Goal: Information Seeking & Learning: Learn about a topic

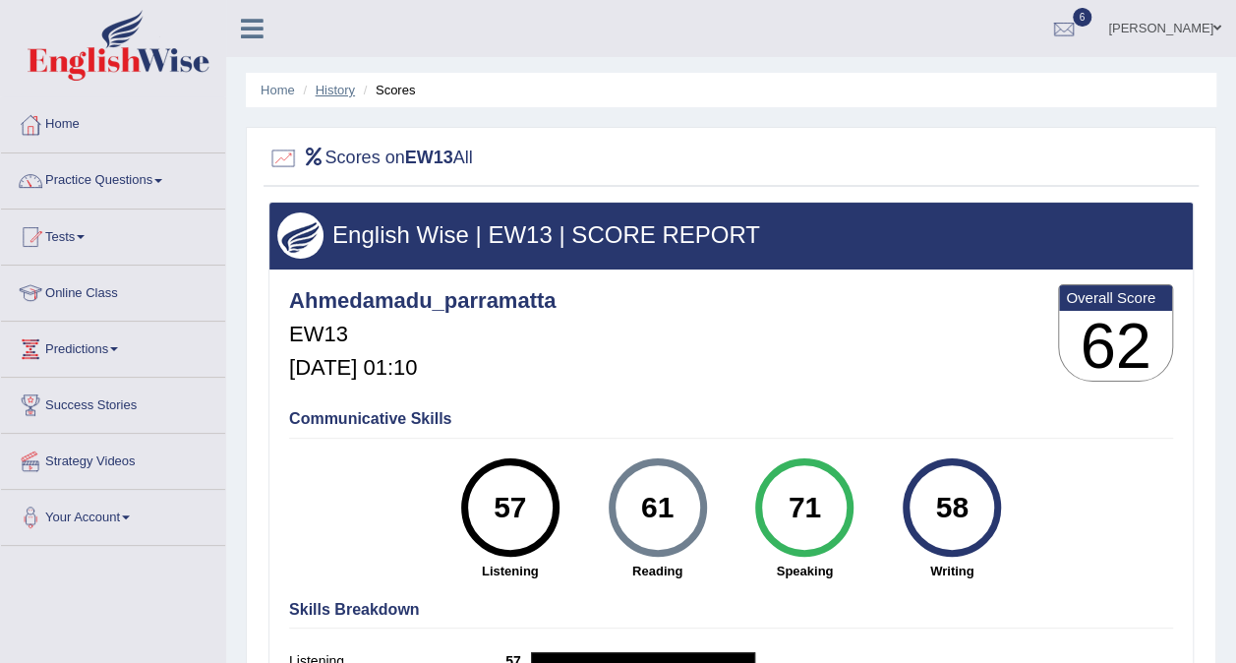
click at [334, 92] on link "History" at bounding box center [335, 90] width 39 height 15
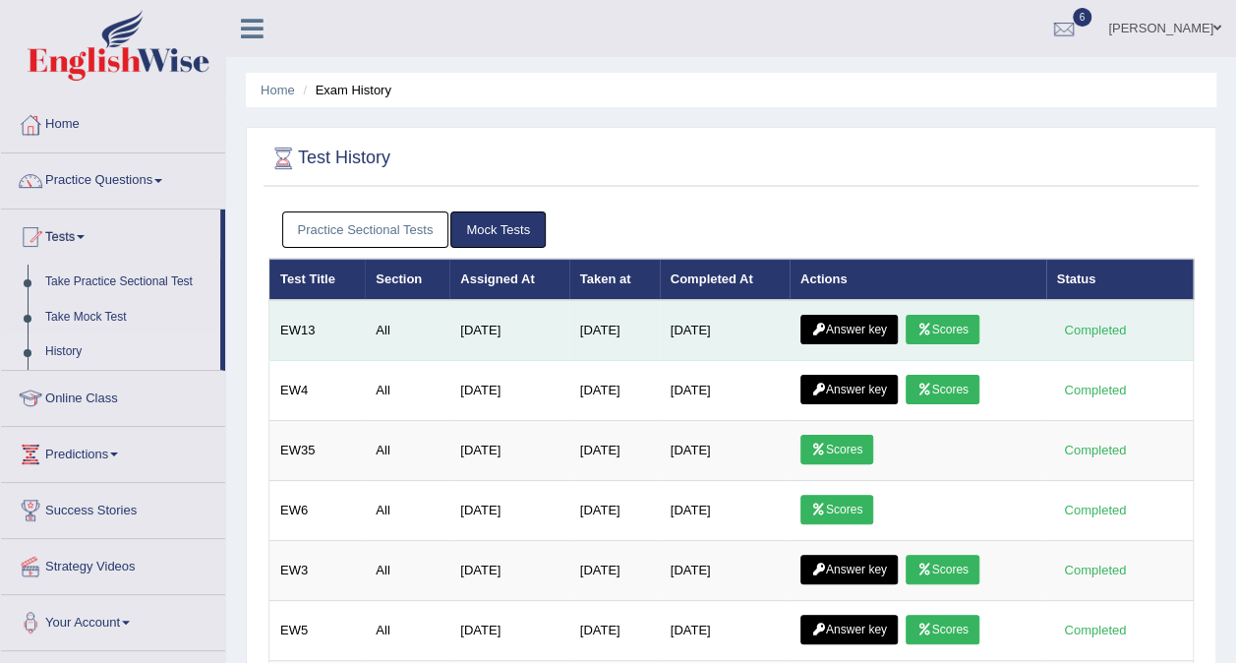
click at [851, 324] on link "Answer key" at bounding box center [848, 329] width 97 height 29
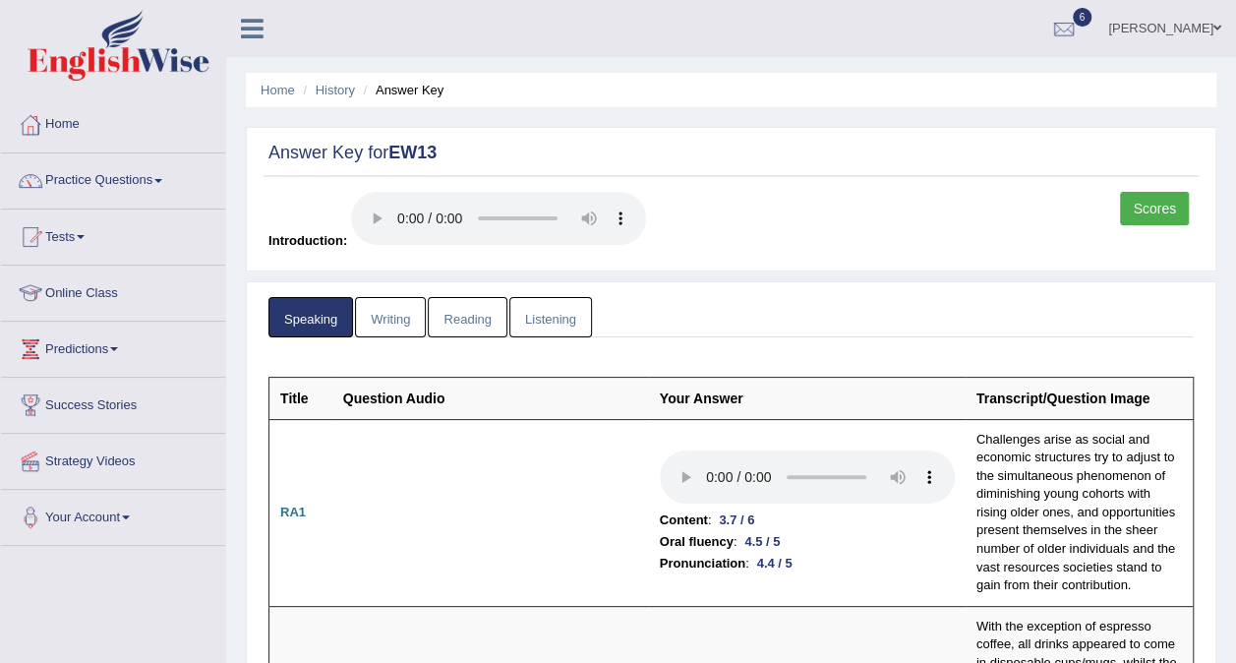
click at [389, 316] on link "Writing" at bounding box center [390, 317] width 71 height 40
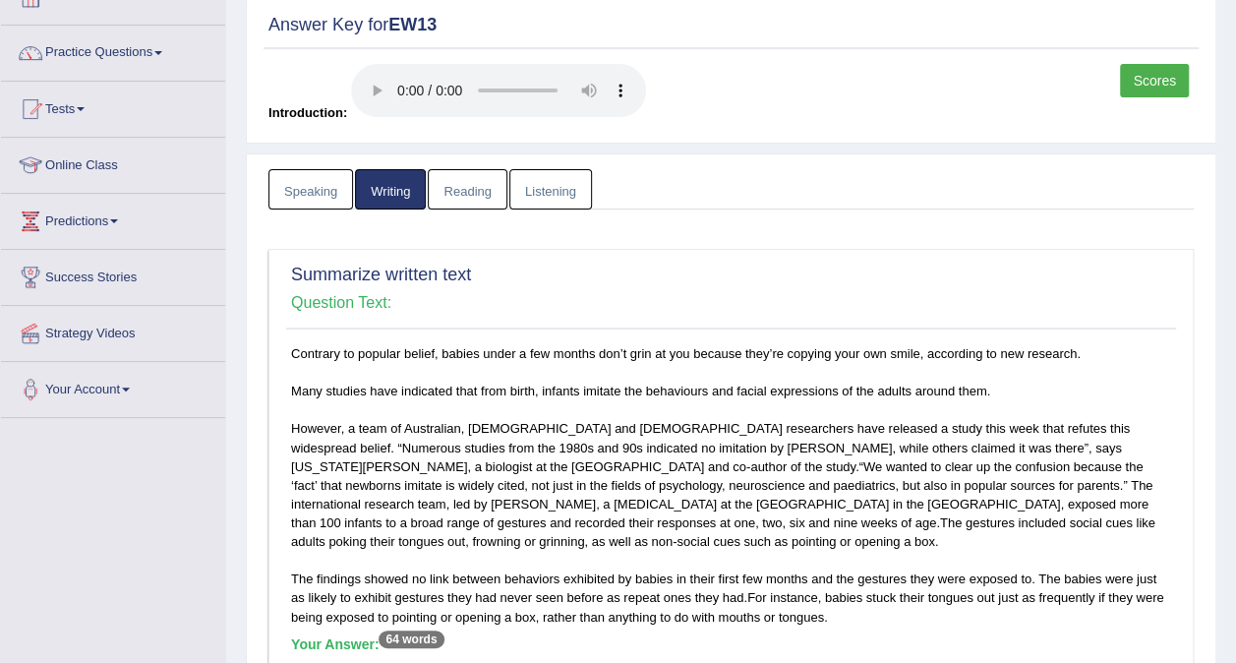
scroll to position [127, 0]
click at [565, 171] on link "Listening" at bounding box center [550, 190] width 83 height 40
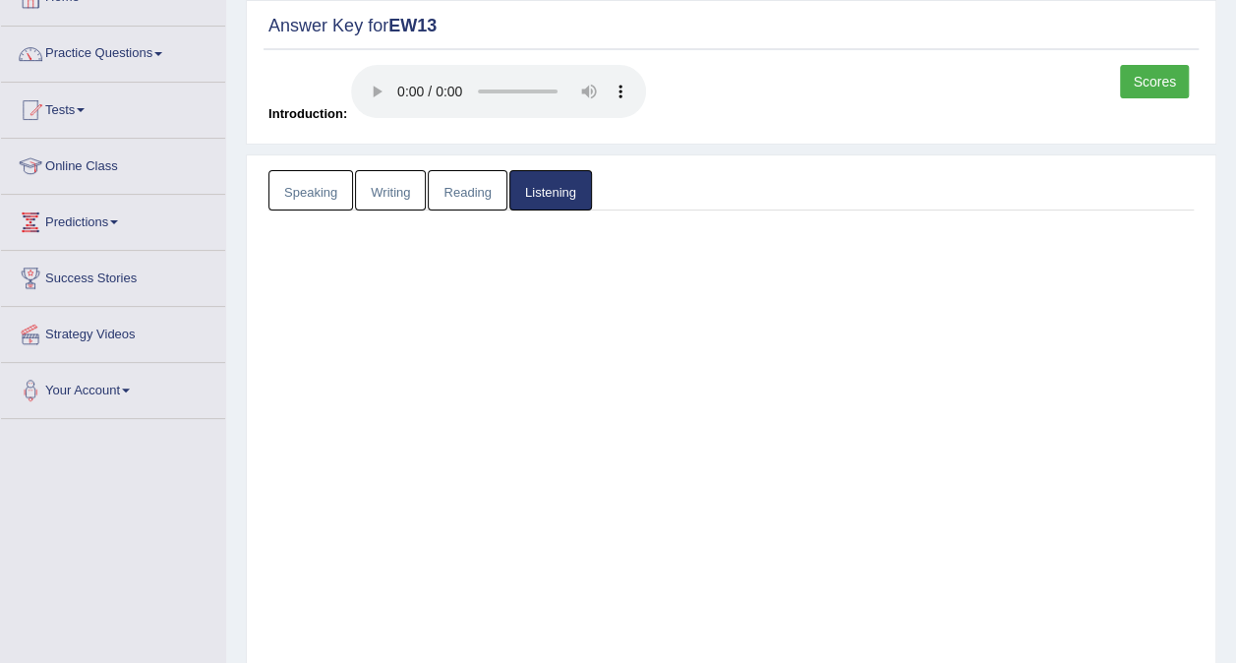
click at [565, 171] on link "Listening" at bounding box center [550, 190] width 83 height 40
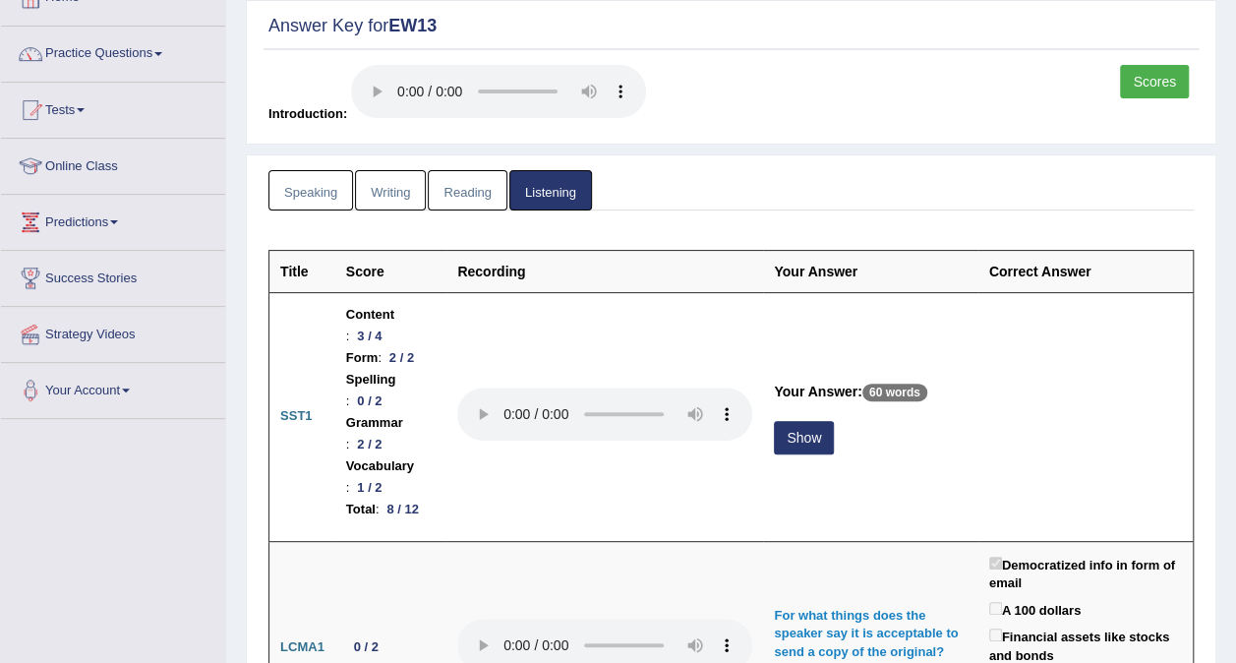
drag, startPoint x: 565, startPoint y: 171, endPoint x: 546, endPoint y: 162, distance: 21.6
click at [553, 201] on link "Listening" at bounding box center [550, 190] width 83 height 40
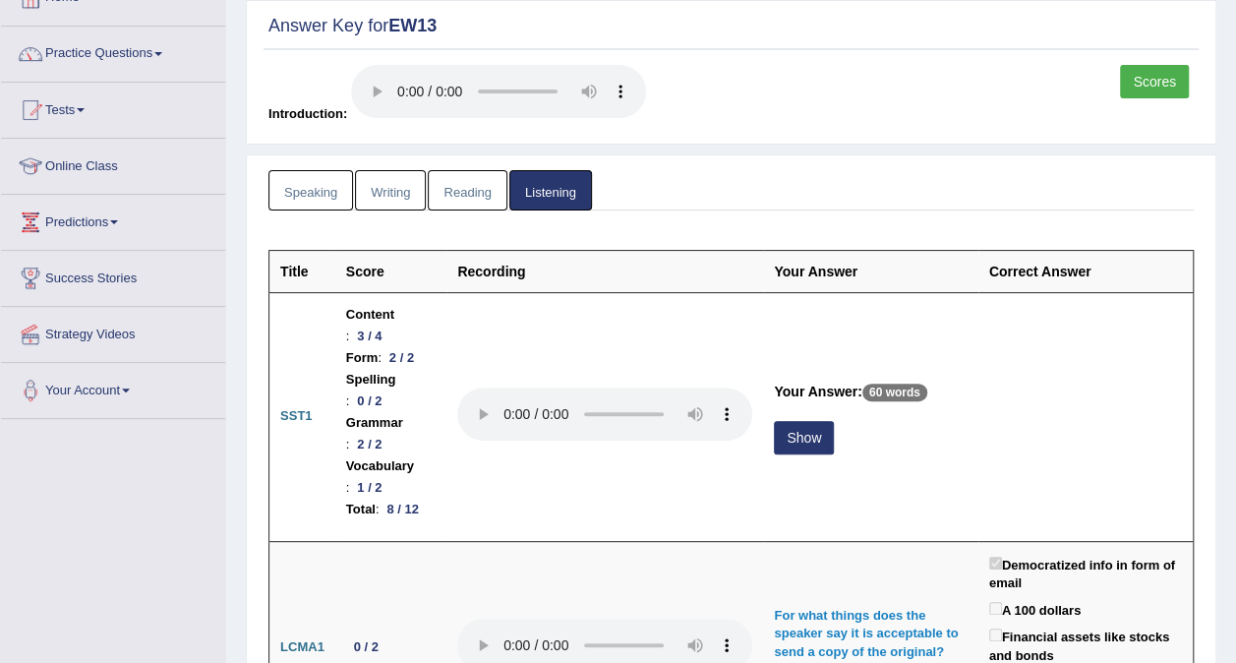
click at [1171, 75] on link "Scores" at bounding box center [1154, 81] width 69 height 33
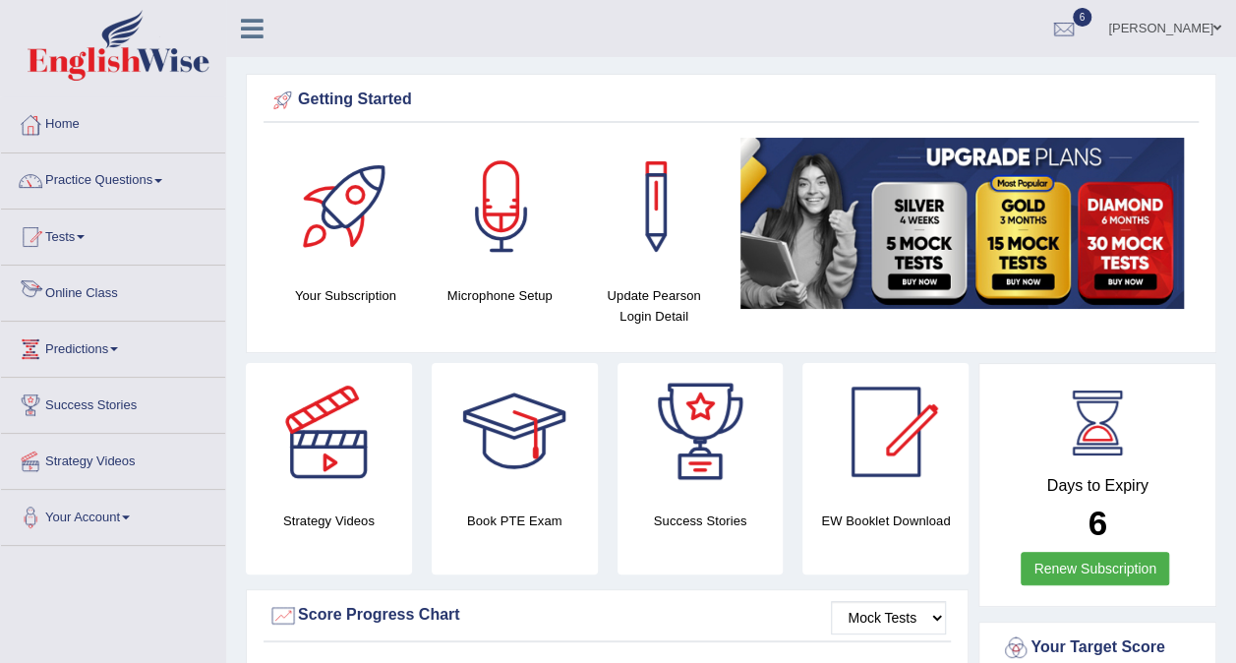
click at [87, 293] on link "Online Class" at bounding box center [113, 289] width 224 height 49
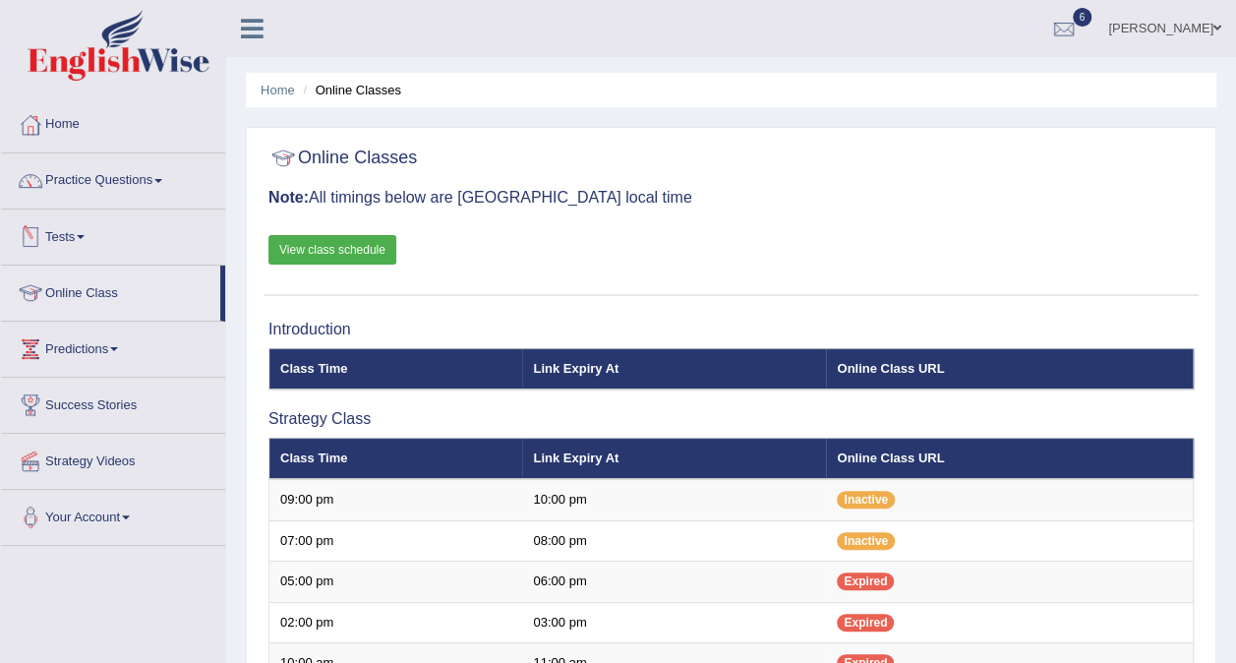
click at [295, 242] on link "View class schedule" at bounding box center [332, 249] width 128 height 29
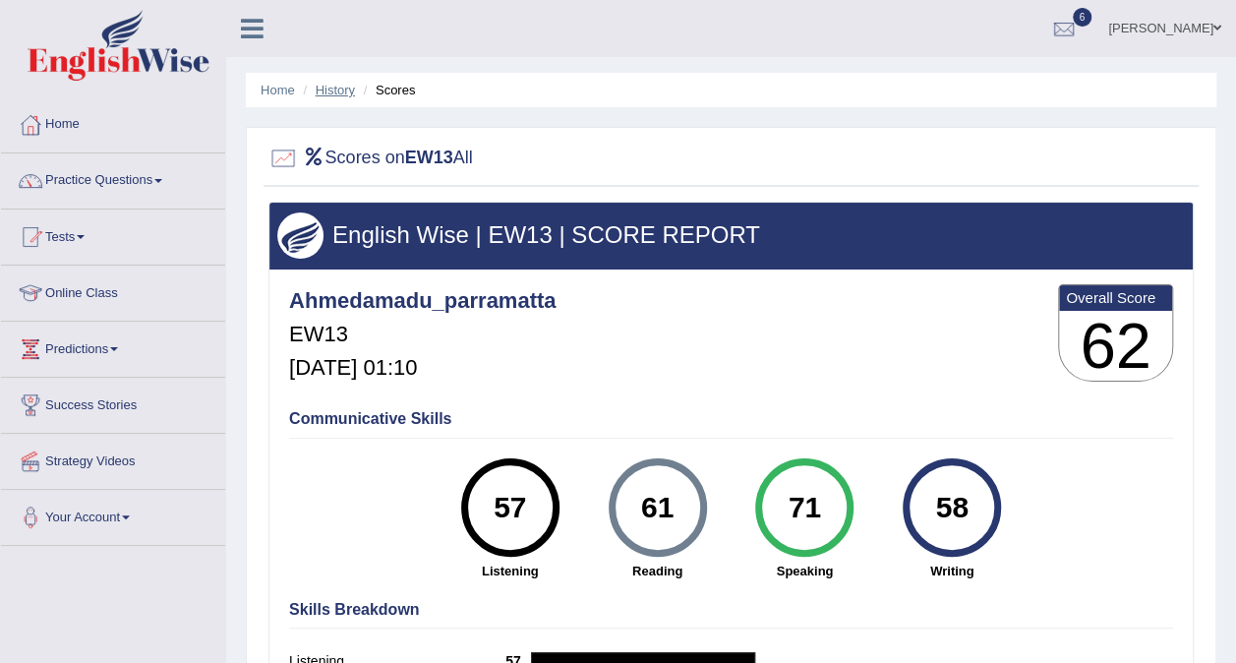
click at [353, 94] on link "History" at bounding box center [335, 90] width 39 height 15
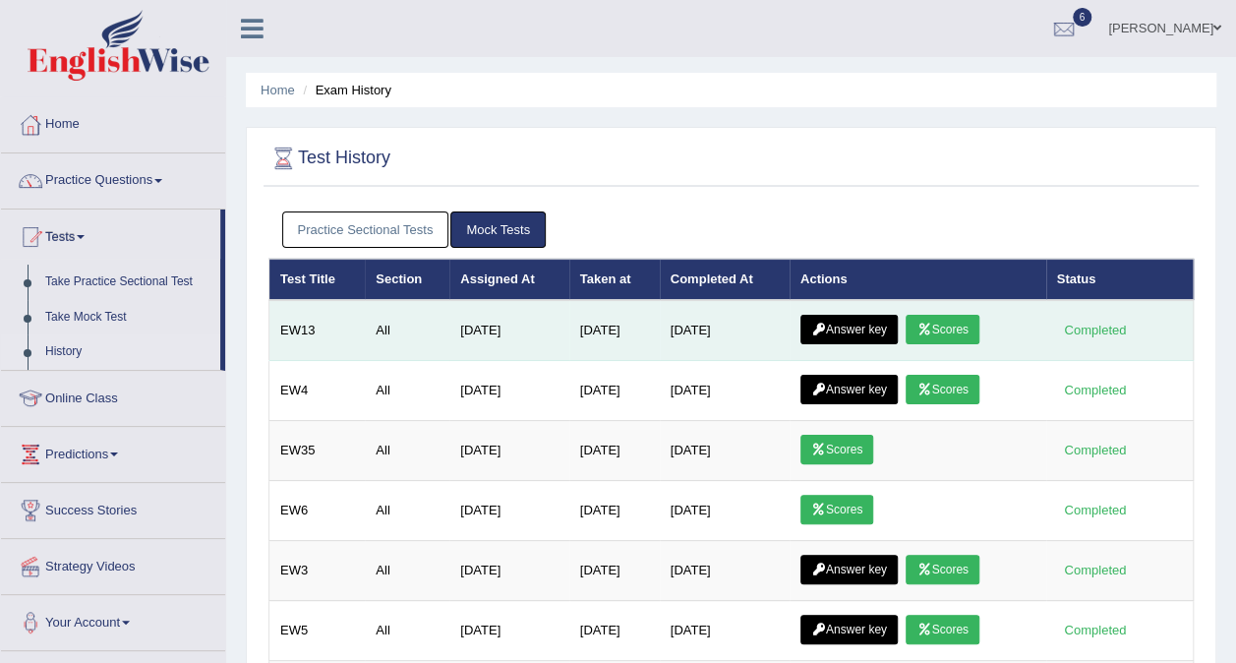
click at [859, 331] on link "Answer key" at bounding box center [848, 329] width 97 height 29
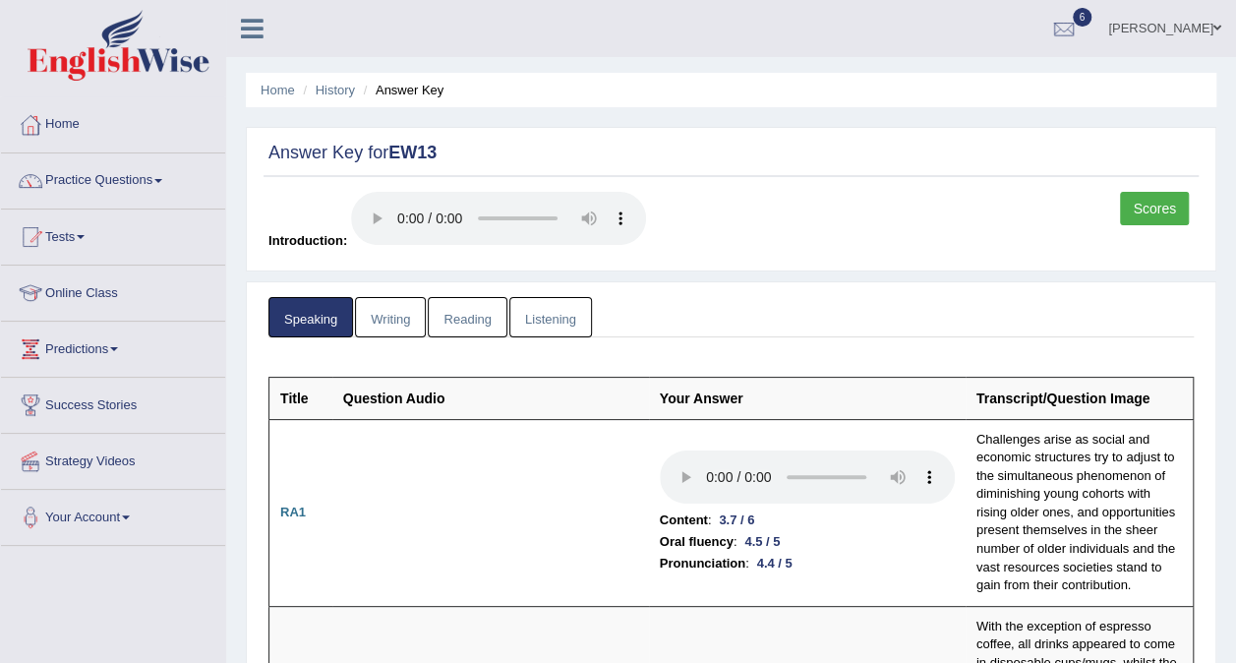
click at [409, 315] on link "Writing" at bounding box center [390, 317] width 71 height 40
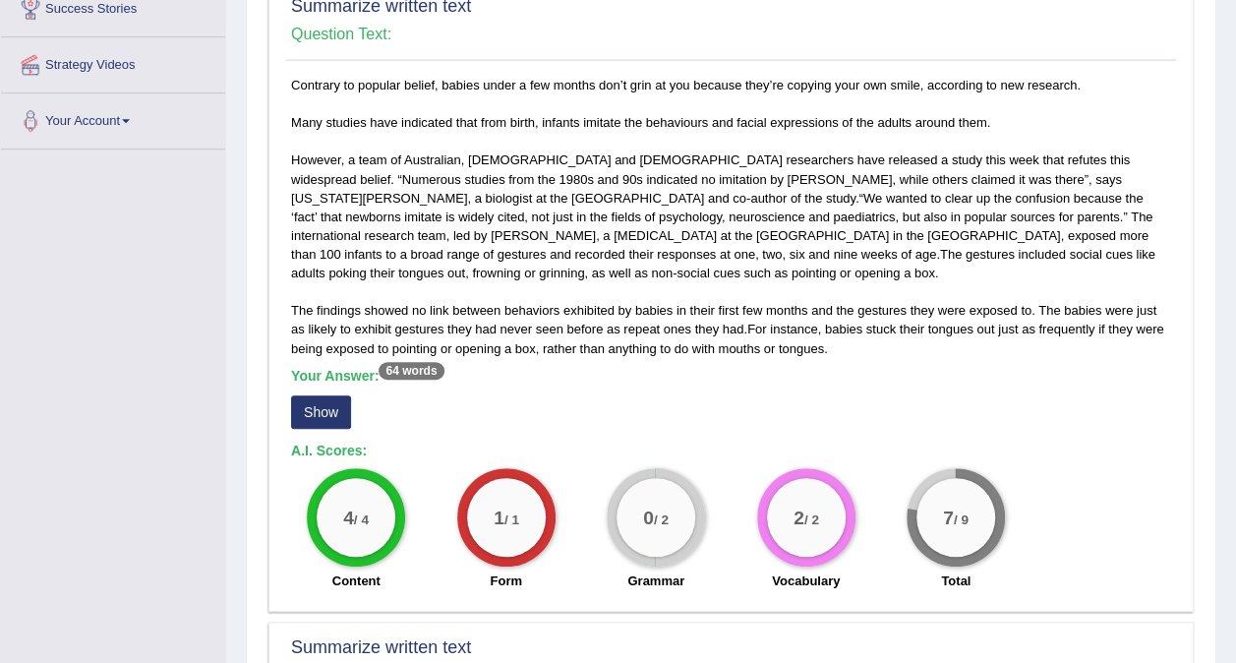
scroll to position [392, 0]
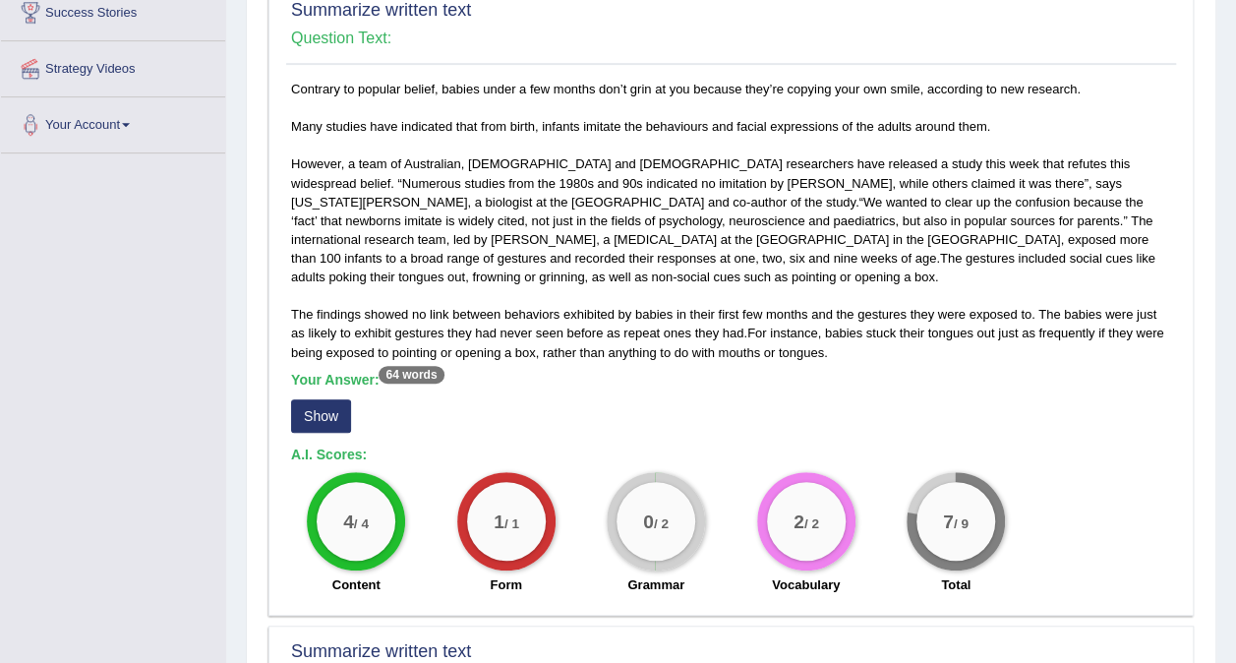
click at [322, 403] on button "Show" at bounding box center [321, 415] width 60 height 33
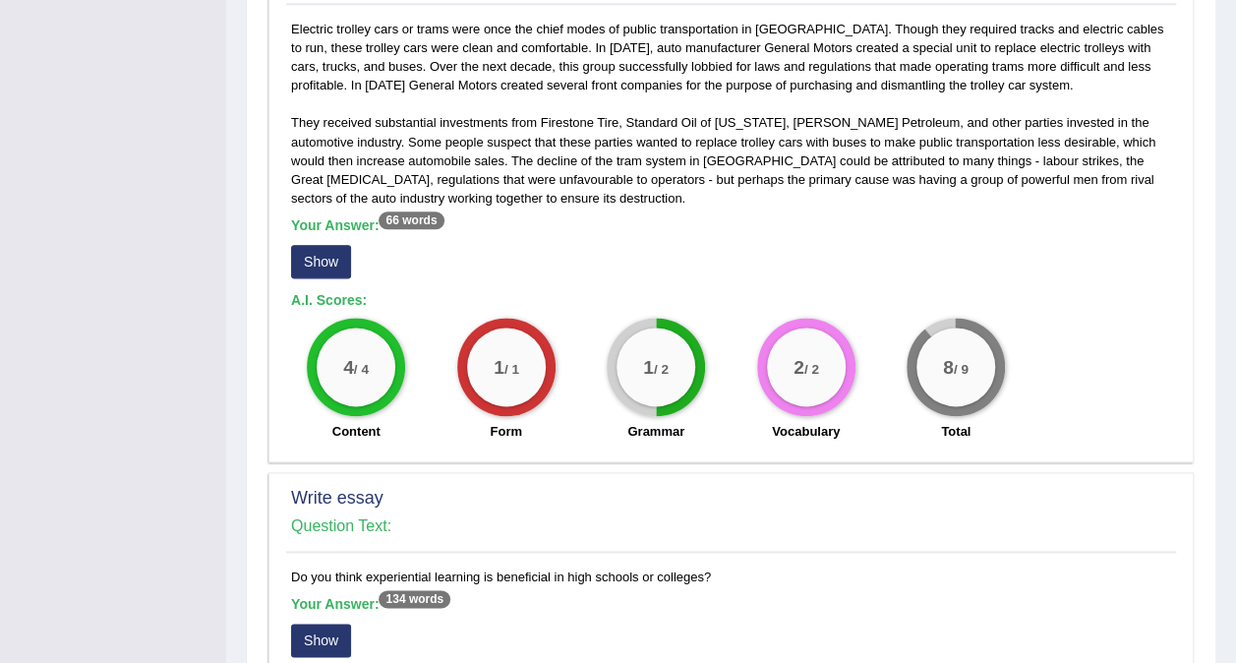
scroll to position [1115, 0]
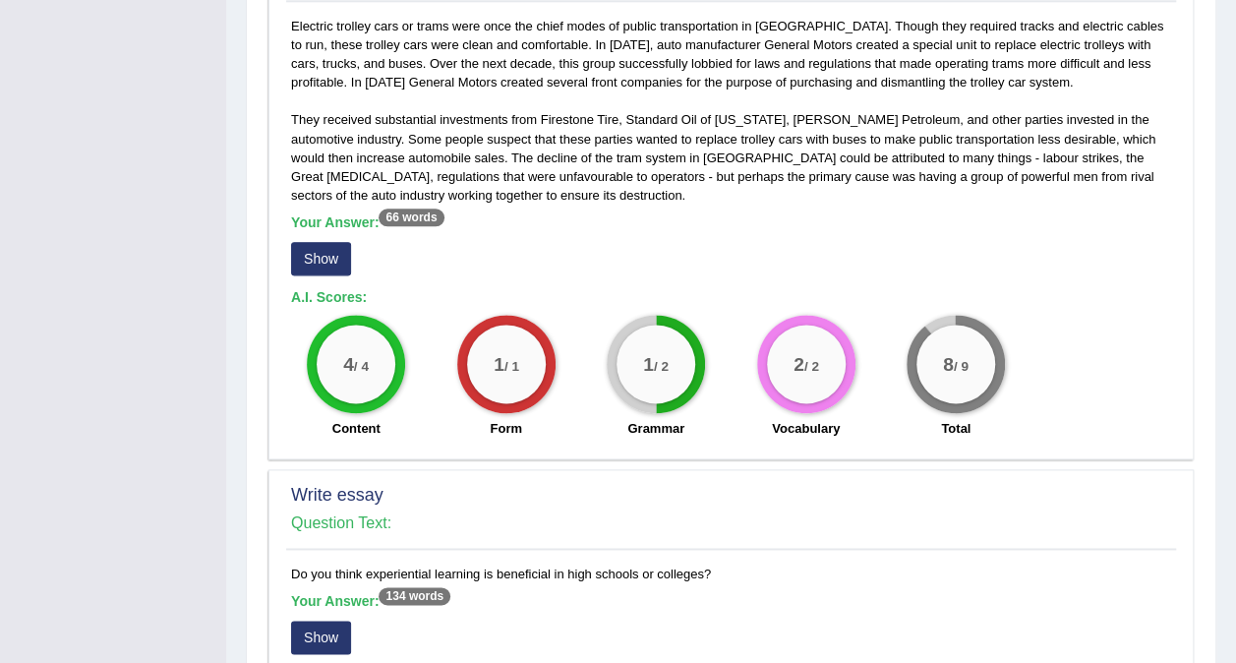
click at [325, 255] on button "Show" at bounding box center [321, 258] width 60 height 33
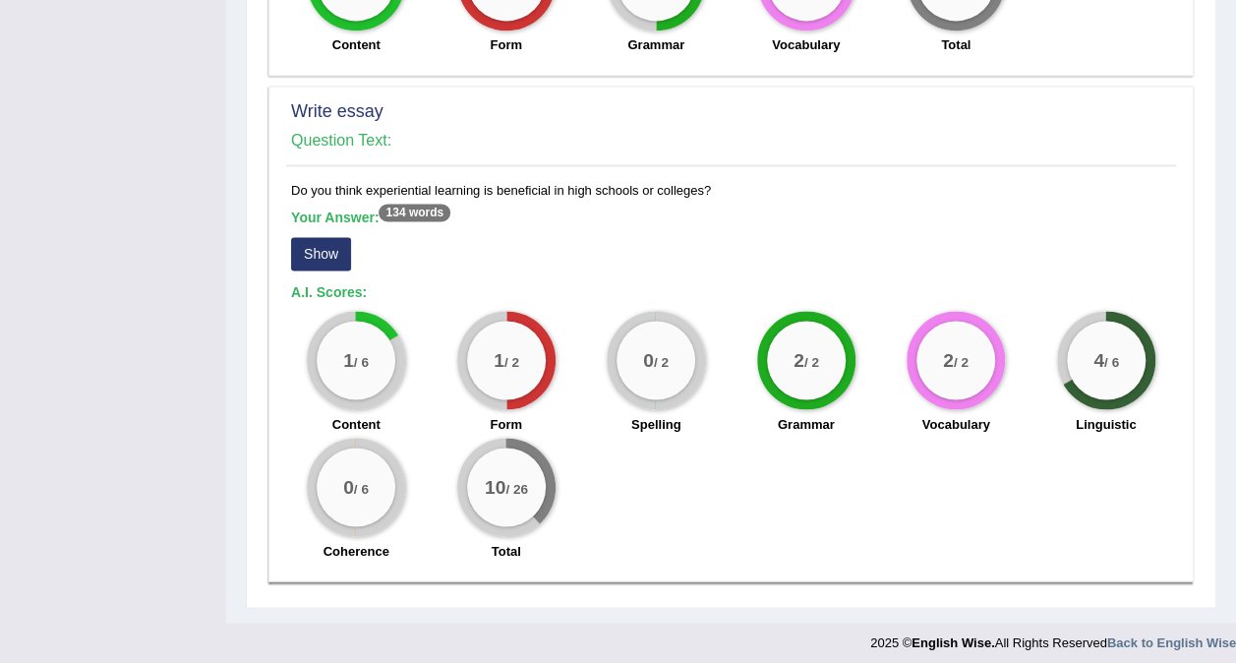
scroll to position [1520, 0]
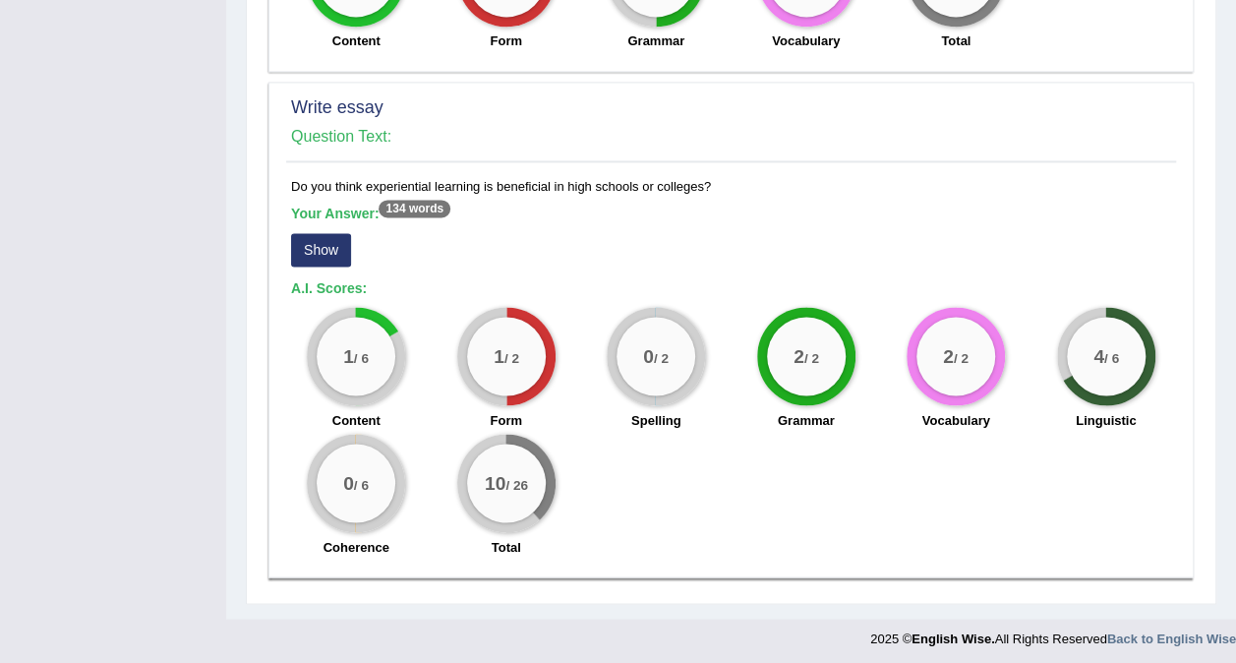
click at [307, 247] on button "Show" at bounding box center [321, 249] width 60 height 33
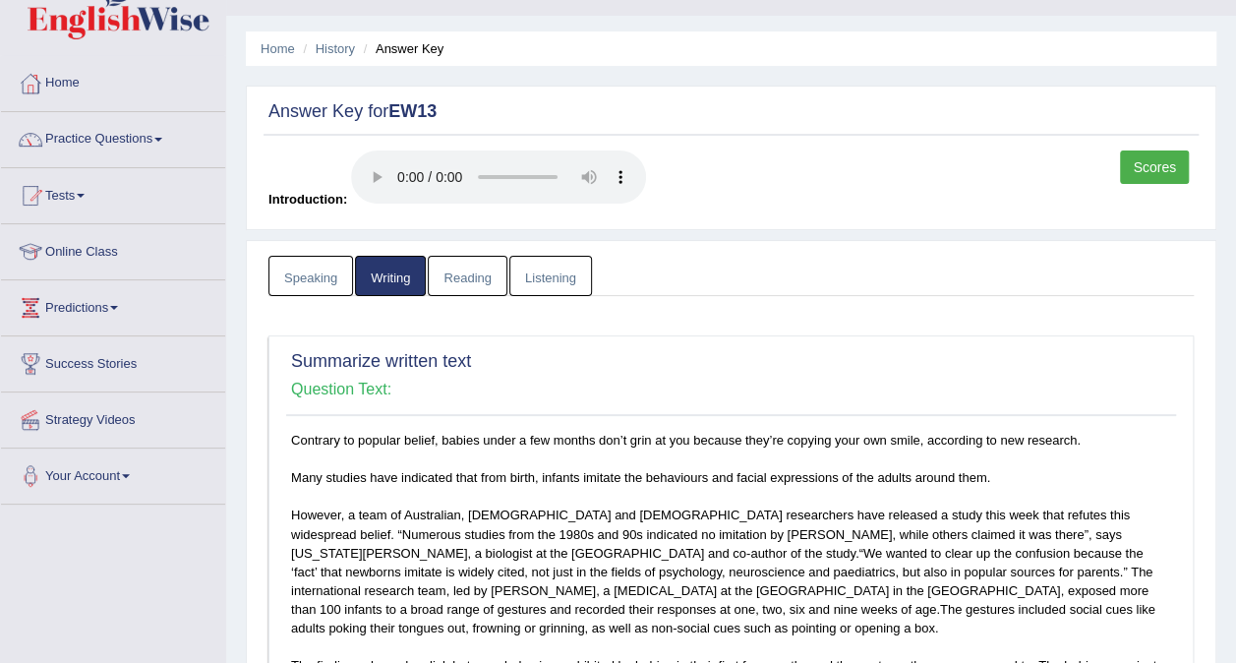
scroll to position [0, 0]
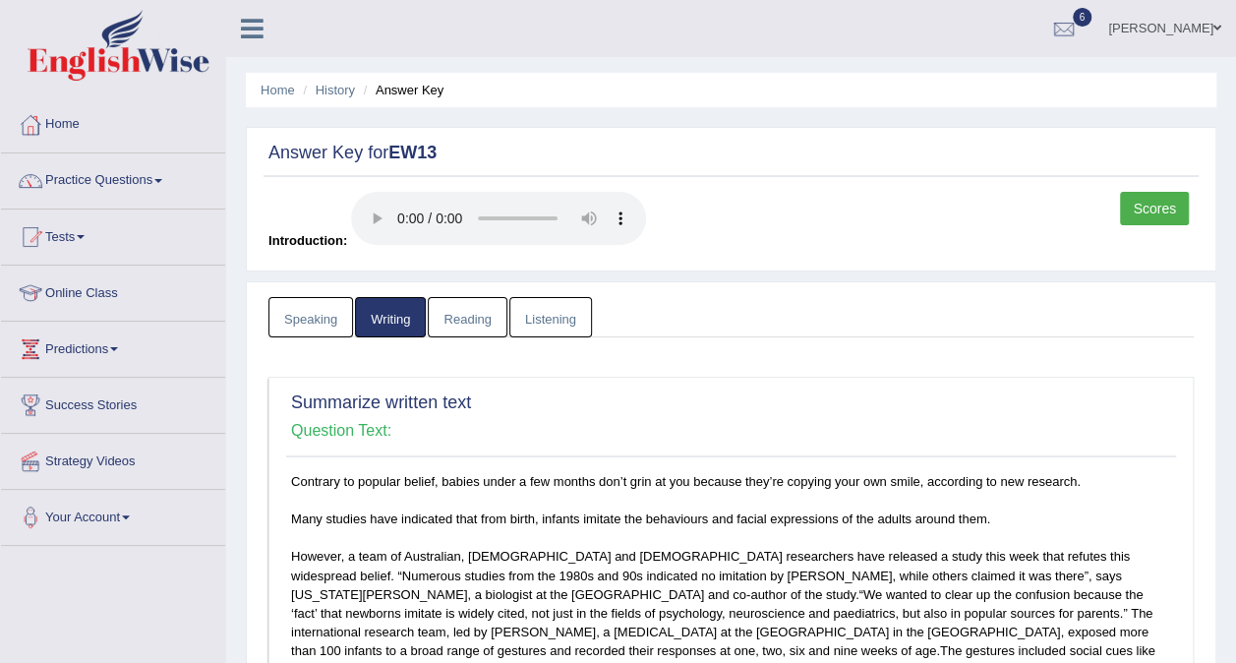
click at [148, 179] on link "Practice Questions" at bounding box center [113, 177] width 224 height 49
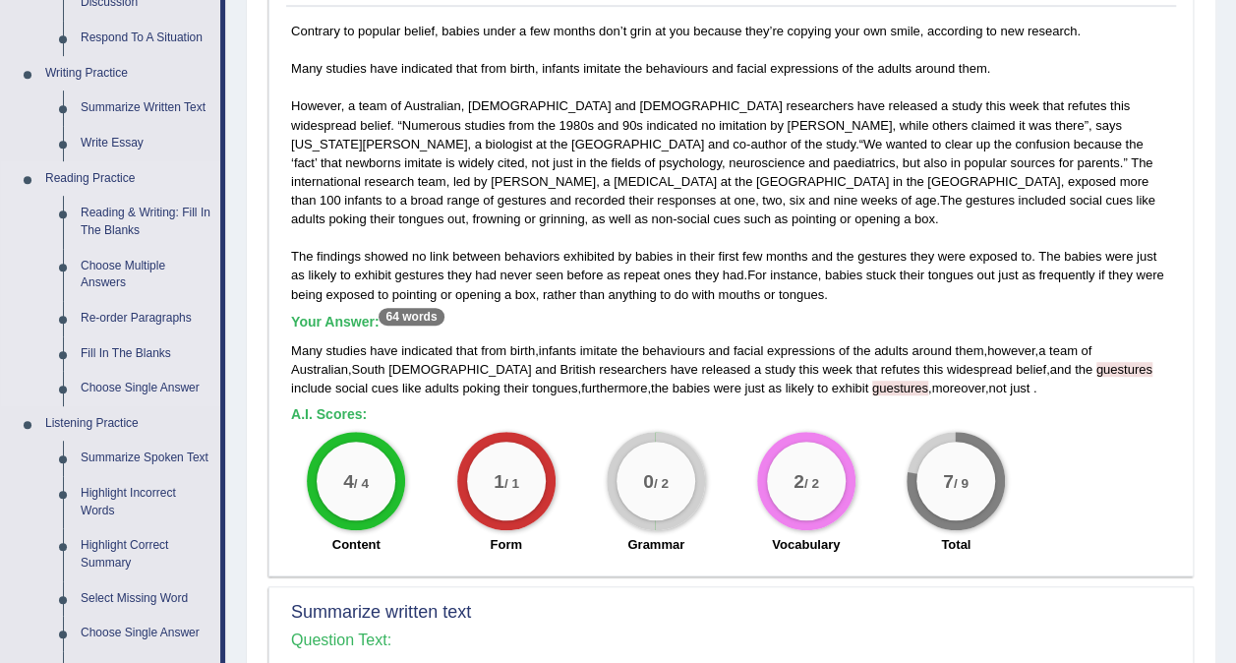
scroll to position [449, 0]
click at [117, 103] on link "Summarize Written Text" at bounding box center [146, 108] width 148 height 35
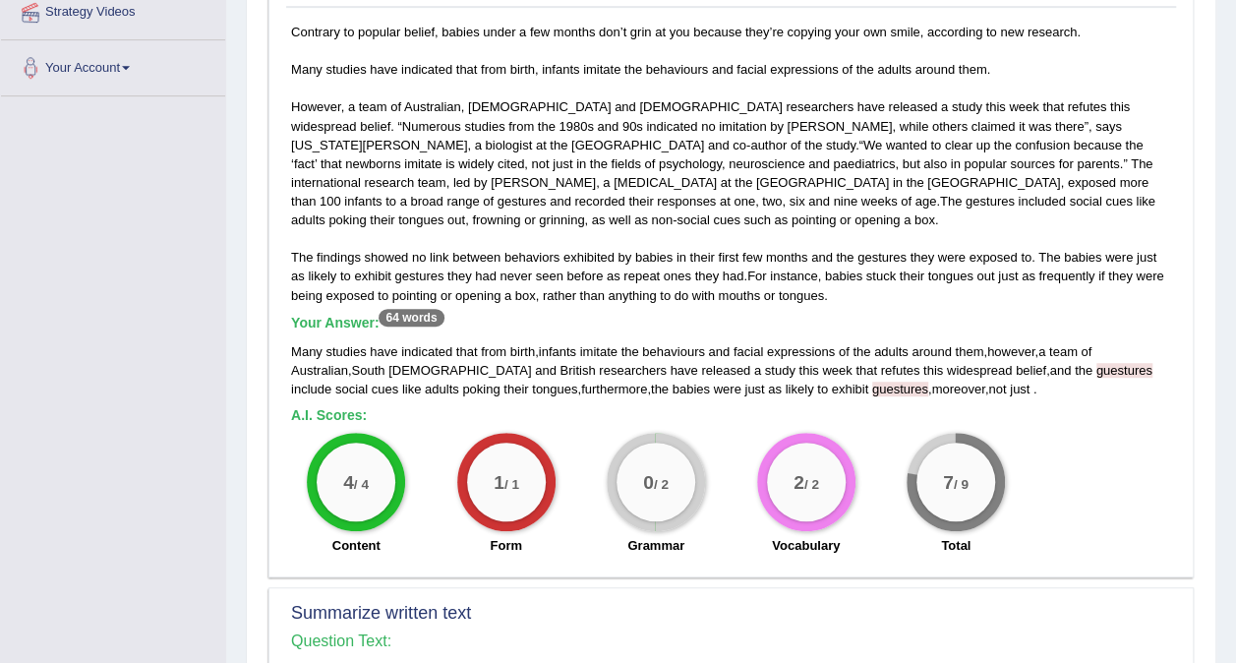
scroll to position [505, 0]
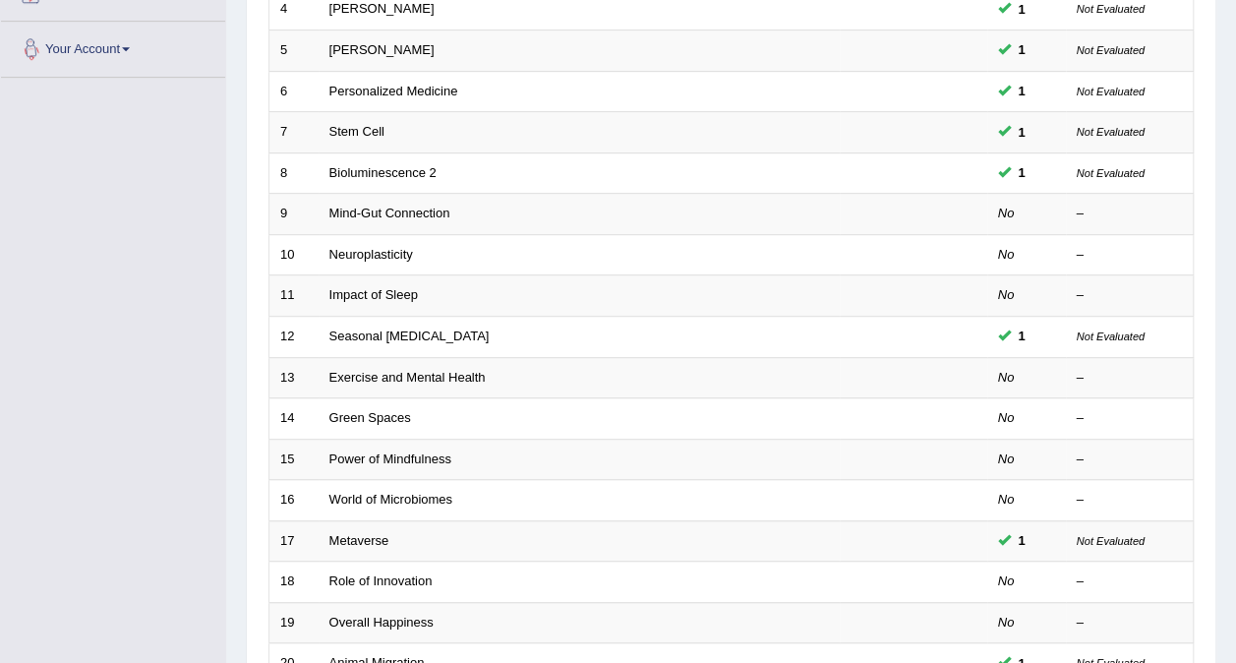
scroll to position [629, 0]
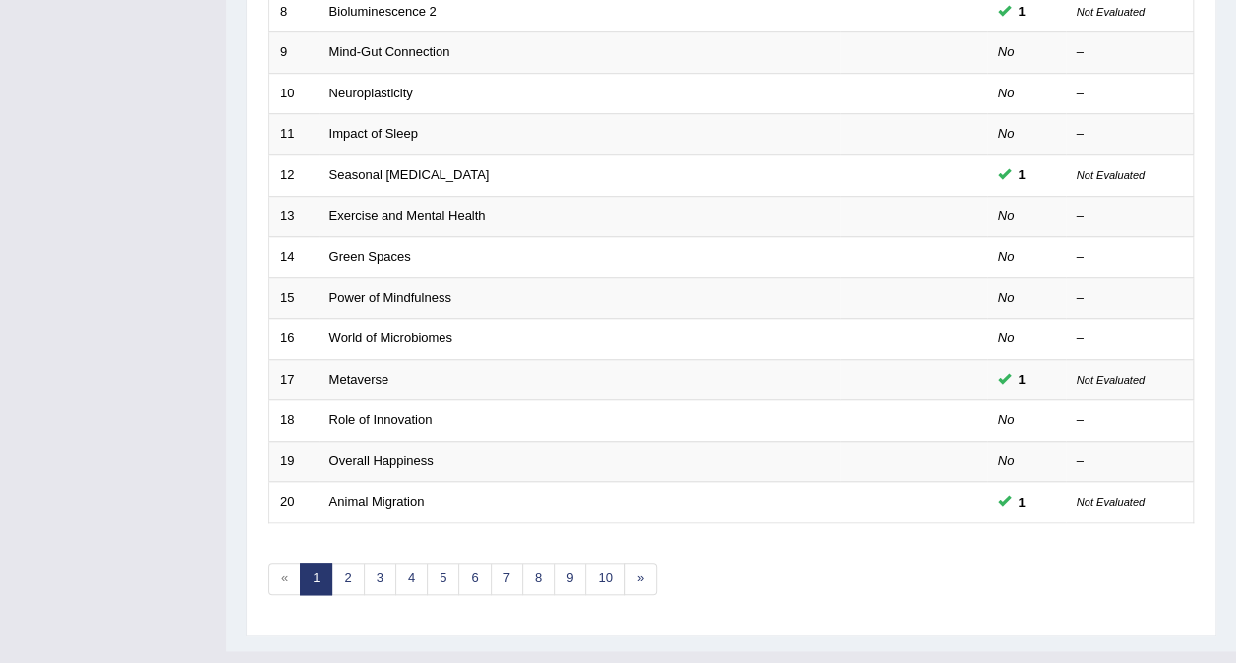
click at [59, 247] on div "Toggle navigation Home Practice Questions Speaking Practice Read Aloud Repeat S…" at bounding box center [618, 30] width 1236 height 1319
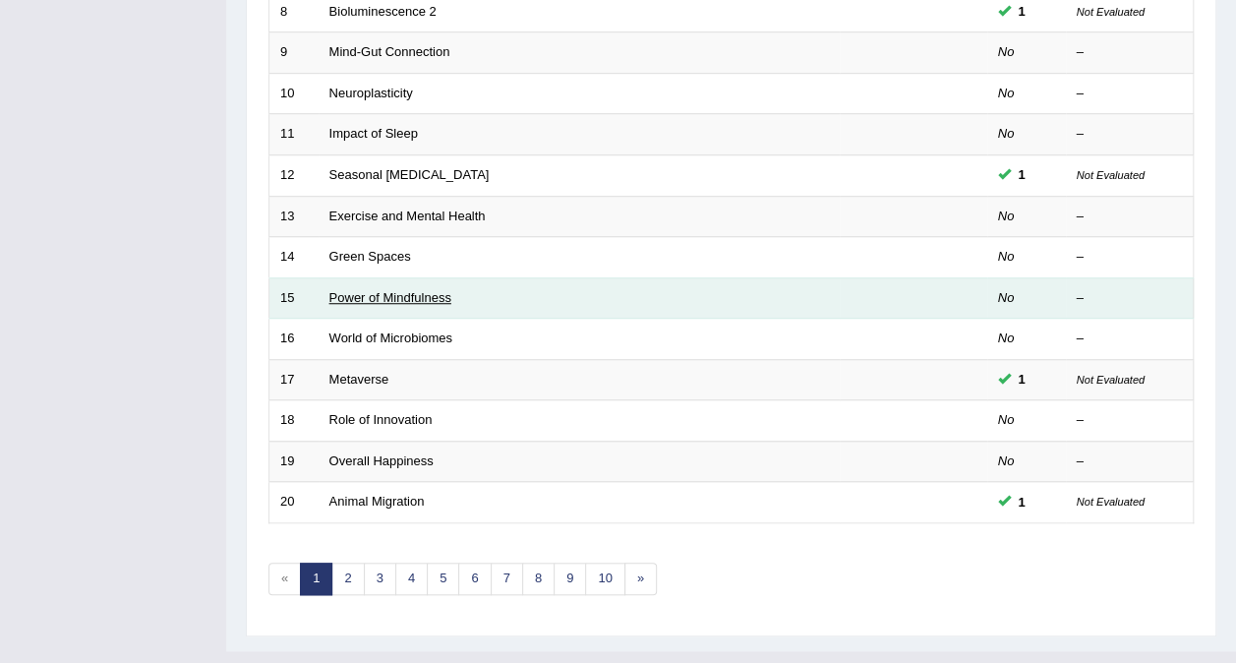
click at [356, 290] on link "Power of Mindfulness" at bounding box center [390, 297] width 122 height 15
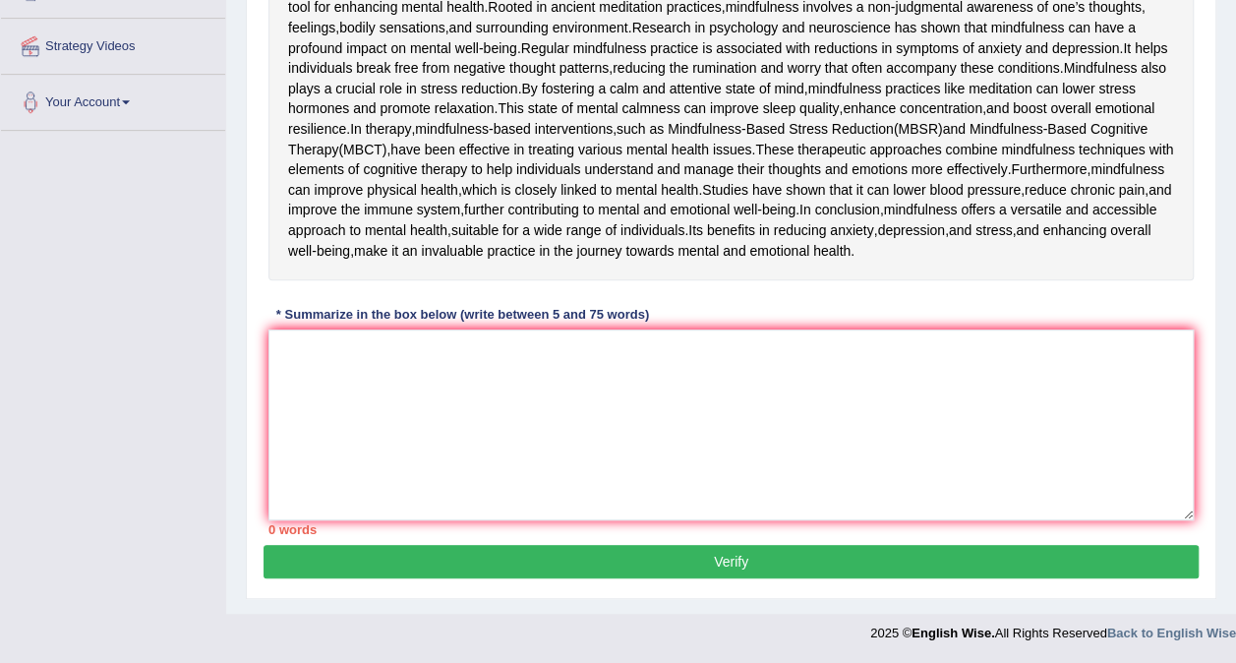
scroll to position [506, 0]
click at [263, 469] on div "Instructions: Read the passage below and summarize it using one sentence. Type …" at bounding box center [730, 195] width 935 height 700
click at [289, 454] on textarea at bounding box center [730, 424] width 925 height 191
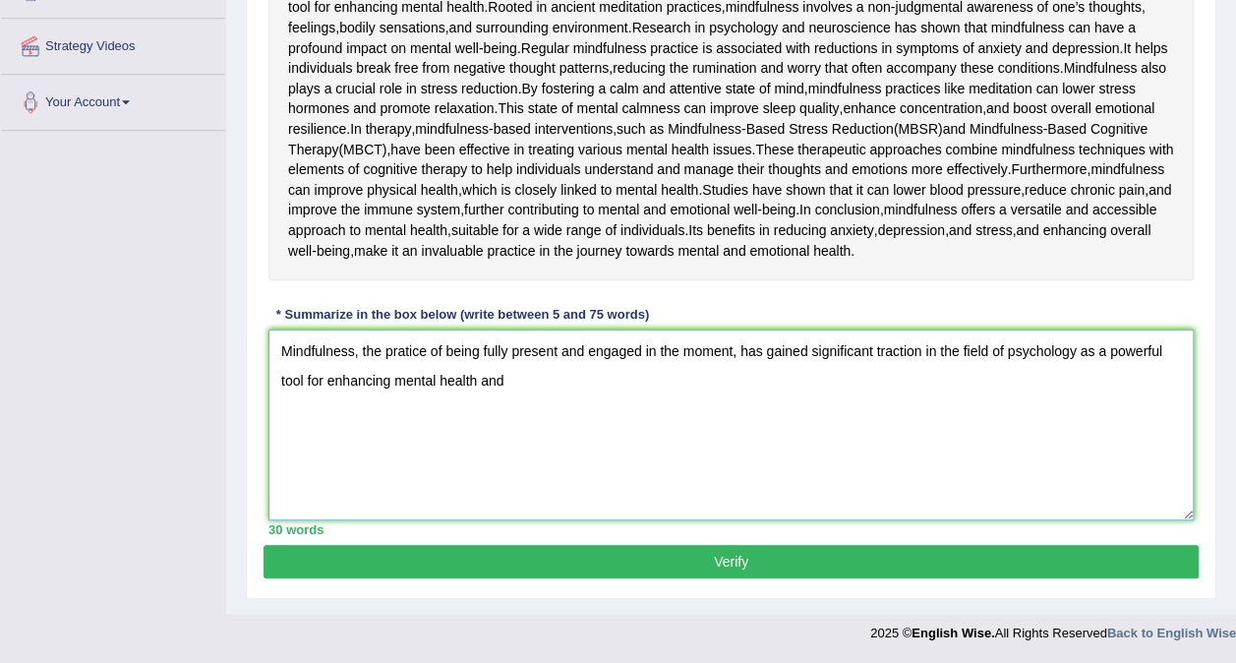
scroll to position [433, 0]
click at [813, 262] on span "health" at bounding box center [831, 251] width 37 height 21
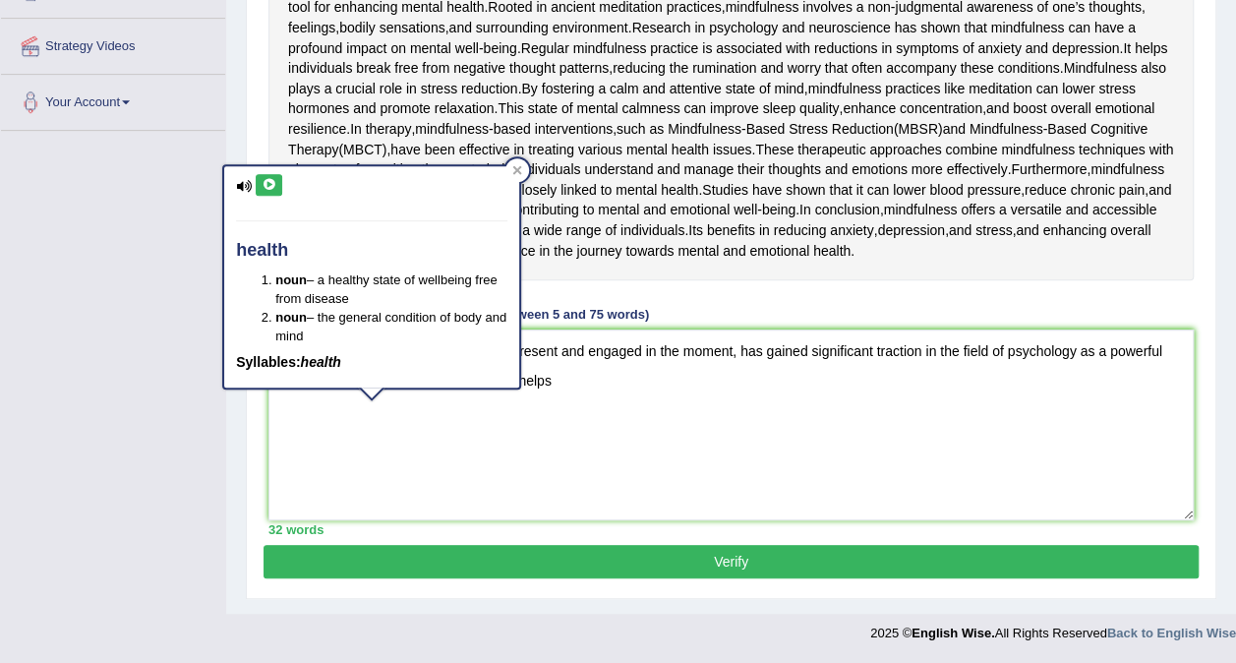
scroll to position [486, 0]
click at [480, 472] on textarea "Mindfulness, the pratice of being fully present and engaged in the moment, has …" at bounding box center [730, 424] width 925 height 191
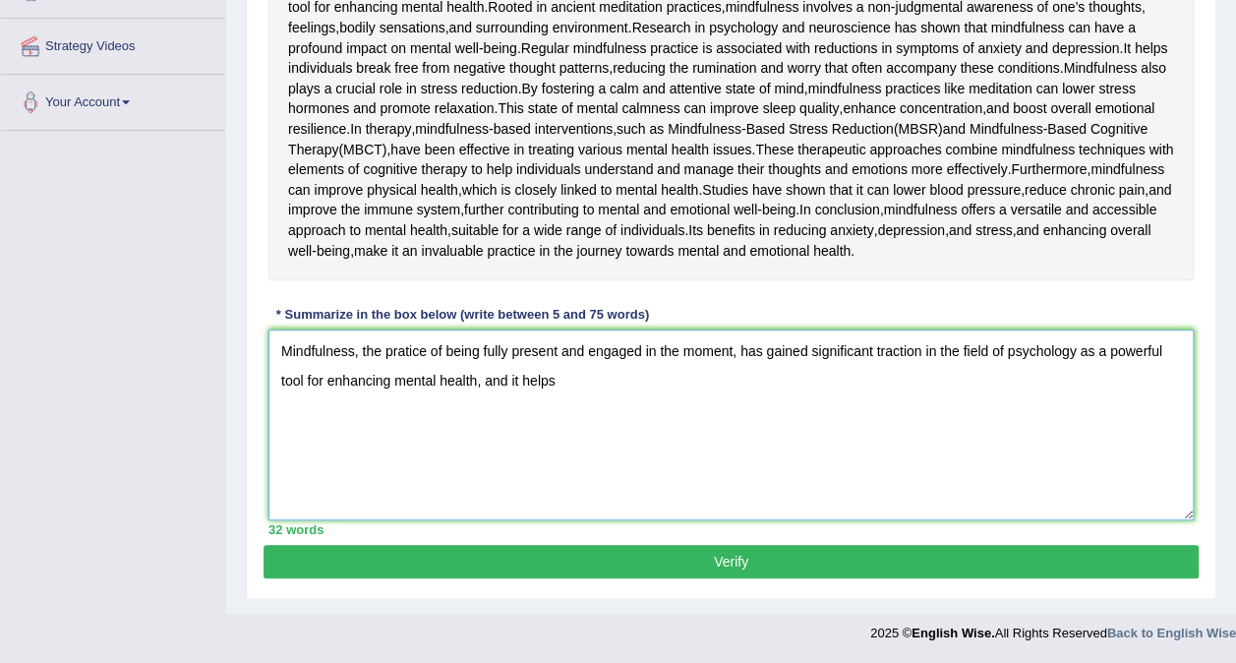
click at [568, 472] on textarea "Mindfulness, the pratice of being fully present and engaged in the moment, has …" at bounding box center [730, 424] width 925 height 191
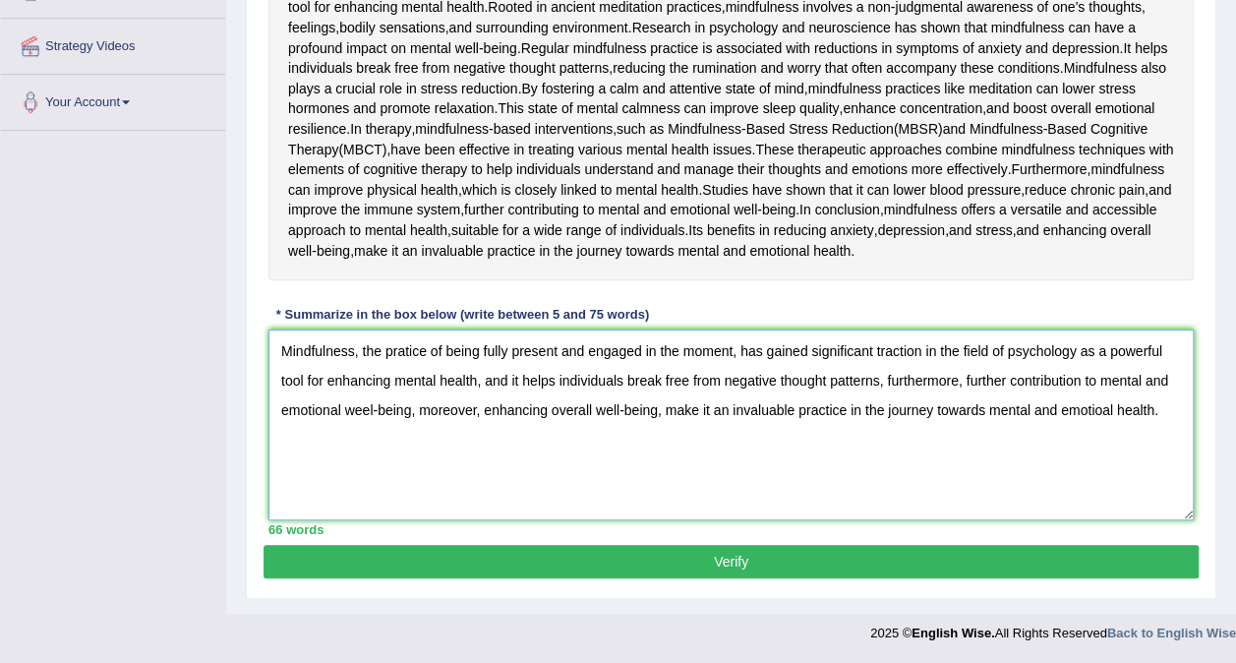
scroll to position [574, 0]
click at [1016, 240] on span "and" at bounding box center [1027, 230] width 23 height 21
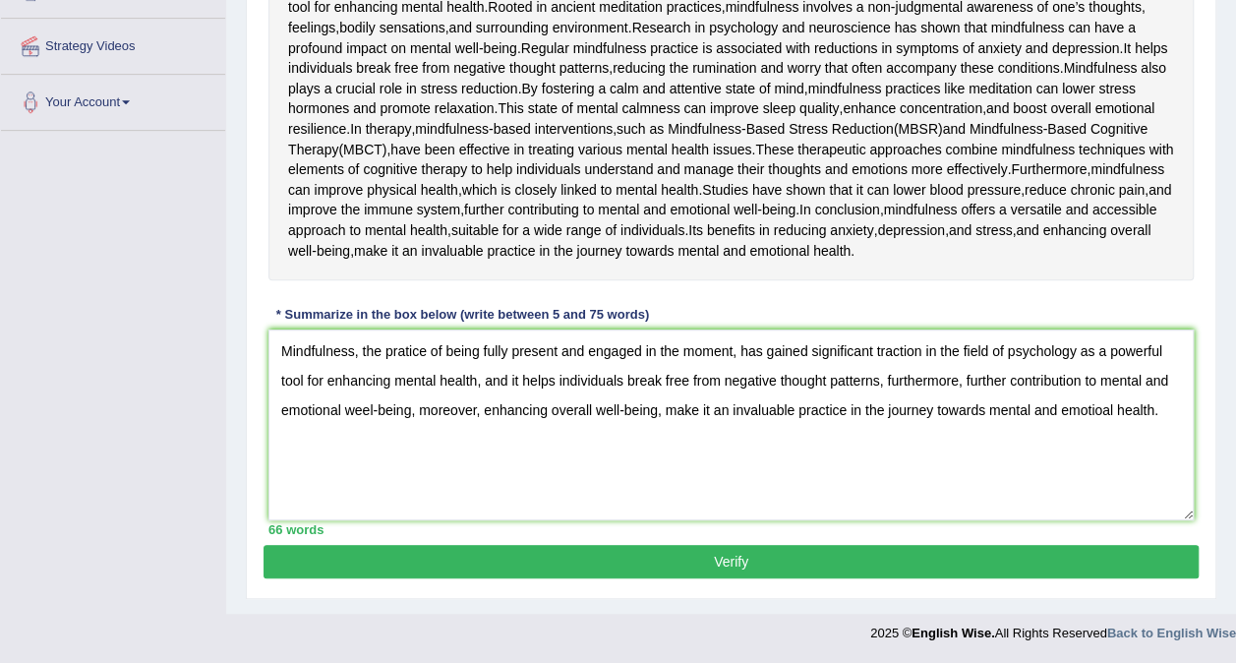
click at [799, 279] on div "Mindfulness , the practice of being fully present and engaged in the moment , h…" at bounding box center [730, 119] width 925 height 322
click at [411, 415] on textarea "Mindfulness, the pratice of being fully present and engaged in the moment, has …" at bounding box center [730, 424] width 925 height 191
click at [1033, 381] on textarea "Mindfulness, the pratice of being fully present and engaged in the moment, has …" at bounding box center [730, 424] width 925 height 191
drag, startPoint x: 1033, startPoint y: 381, endPoint x: 1022, endPoint y: 469, distance: 88.2
click at [1022, 469] on textarea "Mindfulness, the pratice of being fully present and engaged in the moment, has …" at bounding box center [730, 424] width 925 height 191
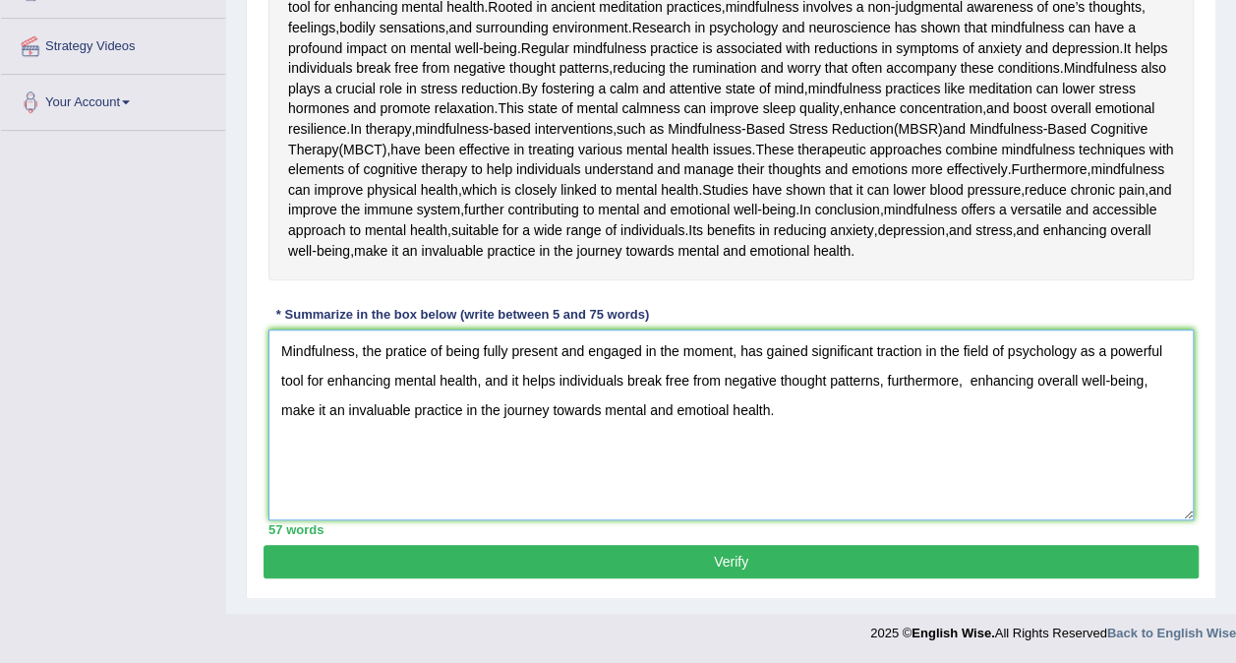
click at [1022, 469] on textarea "Mindfulness, the pratice of being fully present and engaged in the moment, has …" at bounding box center [730, 424] width 925 height 191
click at [1159, 381] on textarea "Mindfulness, the pratice of being fully present and engaged in the moment, has …" at bounding box center [730, 424] width 925 height 191
click at [966, 379] on textarea "Mindfulness, the pratice of being fully present and engaged in the moment, has …" at bounding box center [730, 424] width 925 height 191
type textarea "Mindfulness, the pratice of being fully present and engaged in the moment, has …"
